Goal: Task Accomplishment & Management: Manage account settings

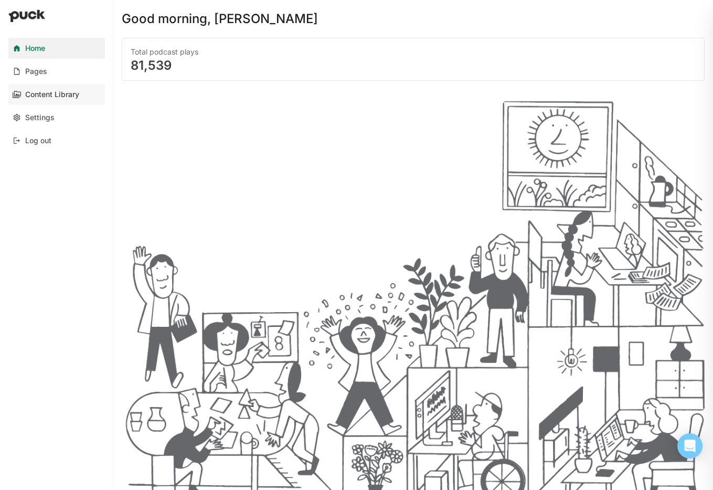
click at [44, 94] on div "Content Library" at bounding box center [52, 94] width 54 height 9
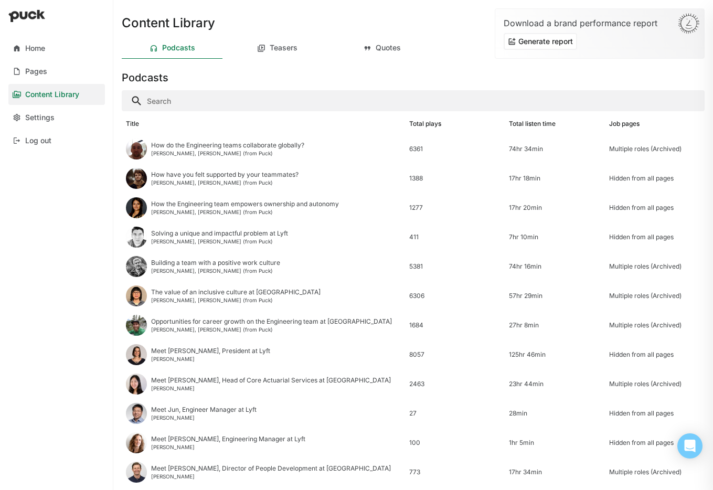
click at [221, 95] on input "Search" at bounding box center [413, 100] width 583 height 21
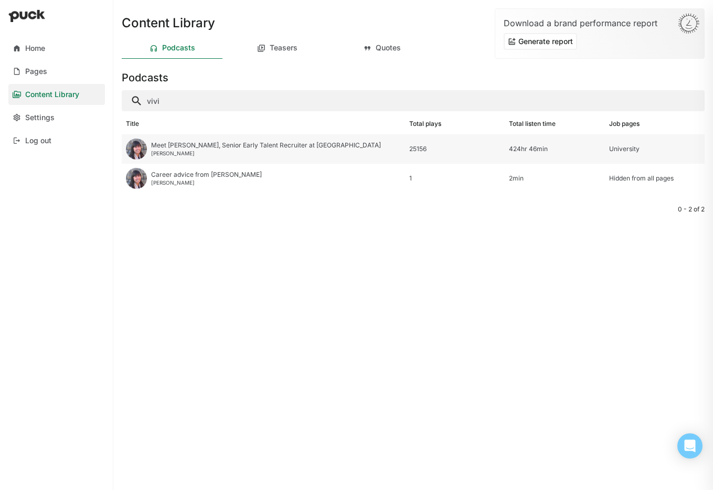
type input "vivi"
click at [240, 146] on div "Meet [PERSON_NAME], Senior Early Talent Recruiter at [GEOGRAPHIC_DATA]" at bounding box center [266, 145] width 230 height 7
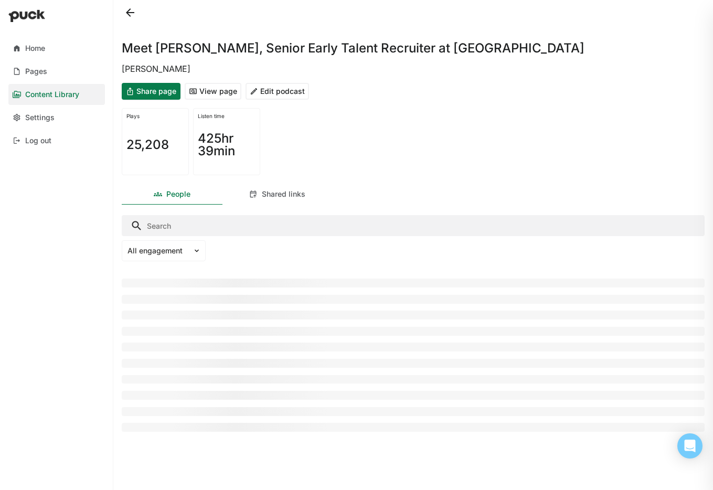
click at [290, 90] on button "Edit podcast" at bounding box center [276, 91] width 63 height 17
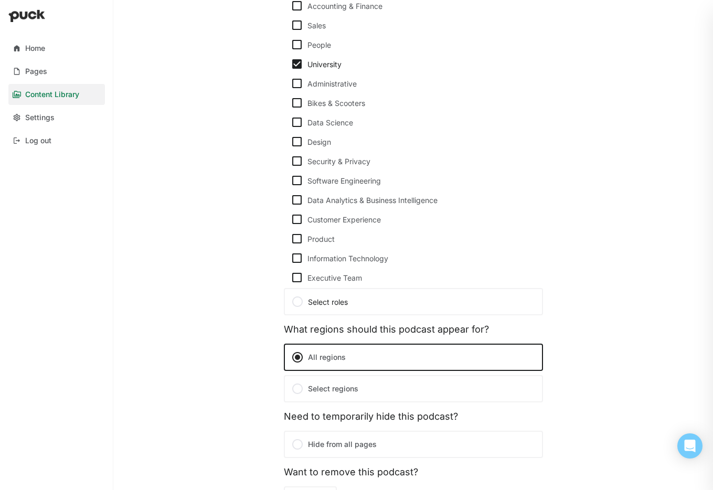
scroll to position [488, 0]
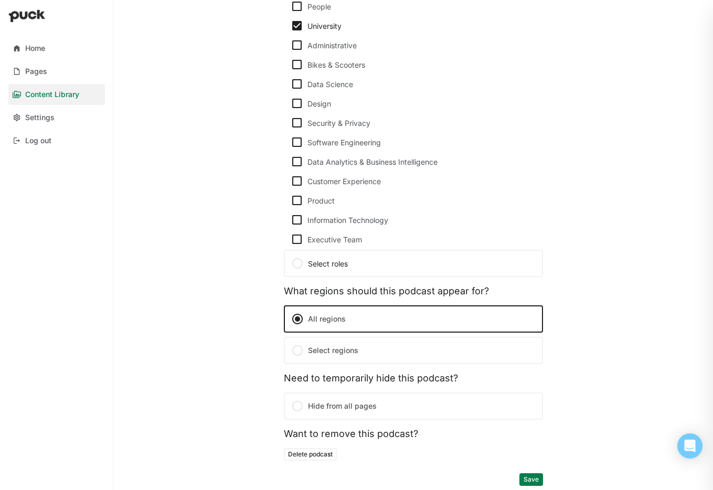
drag, startPoint x: 361, startPoint y: 264, endPoint x: 383, endPoint y: 262, distance: 22.1
click at [361, 264] on div "Select roles" at bounding box center [413, 263] width 244 height 13
click at [0, 0] on input "Select roles" at bounding box center [0, 0] width 0 height 0
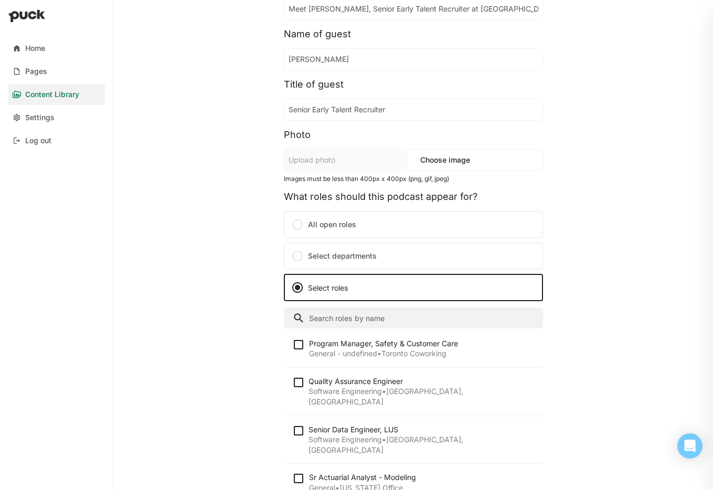
scroll to position [0, 0]
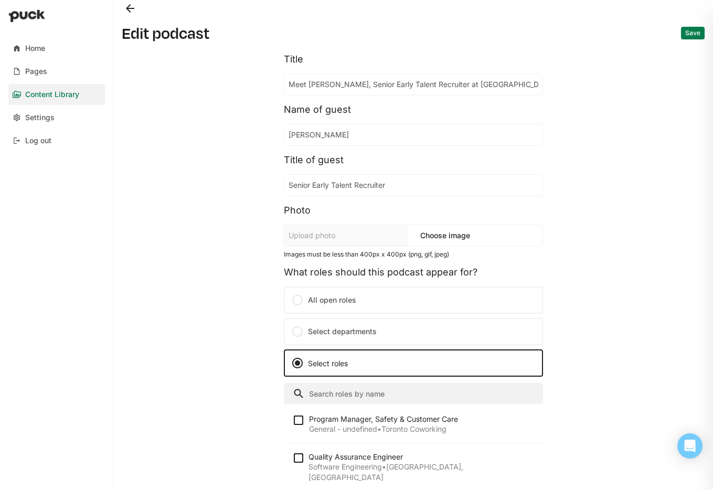
click at [376, 329] on label "Select departments" at bounding box center [413, 331] width 259 height 27
click at [0, 0] on input "Select departments" at bounding box center [0, 0] width 0 height 0
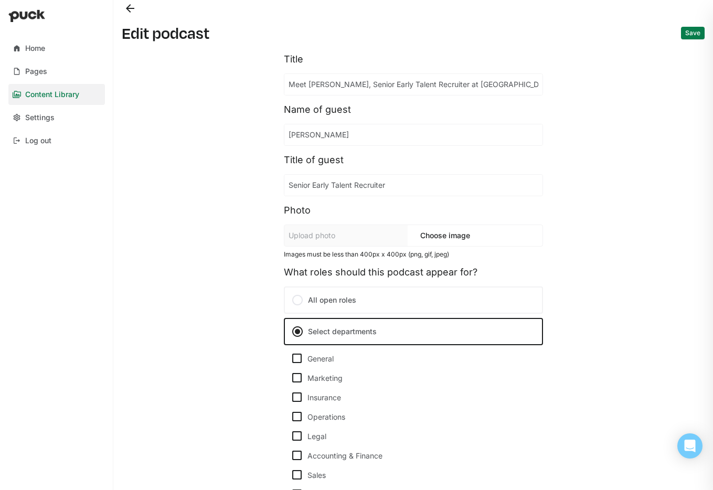
click at [695, 31] on button "Save" at bounding box center [693, 33] width 24 height 13
click at [692, 34] on button "Save" at bounding box center [693, 33] width 24 height 13
click at [691, 34] on button "Save" at bounding box center [693, 33] width 24 height 13
